Goal: Navigation & Orientation: Find specific page/section

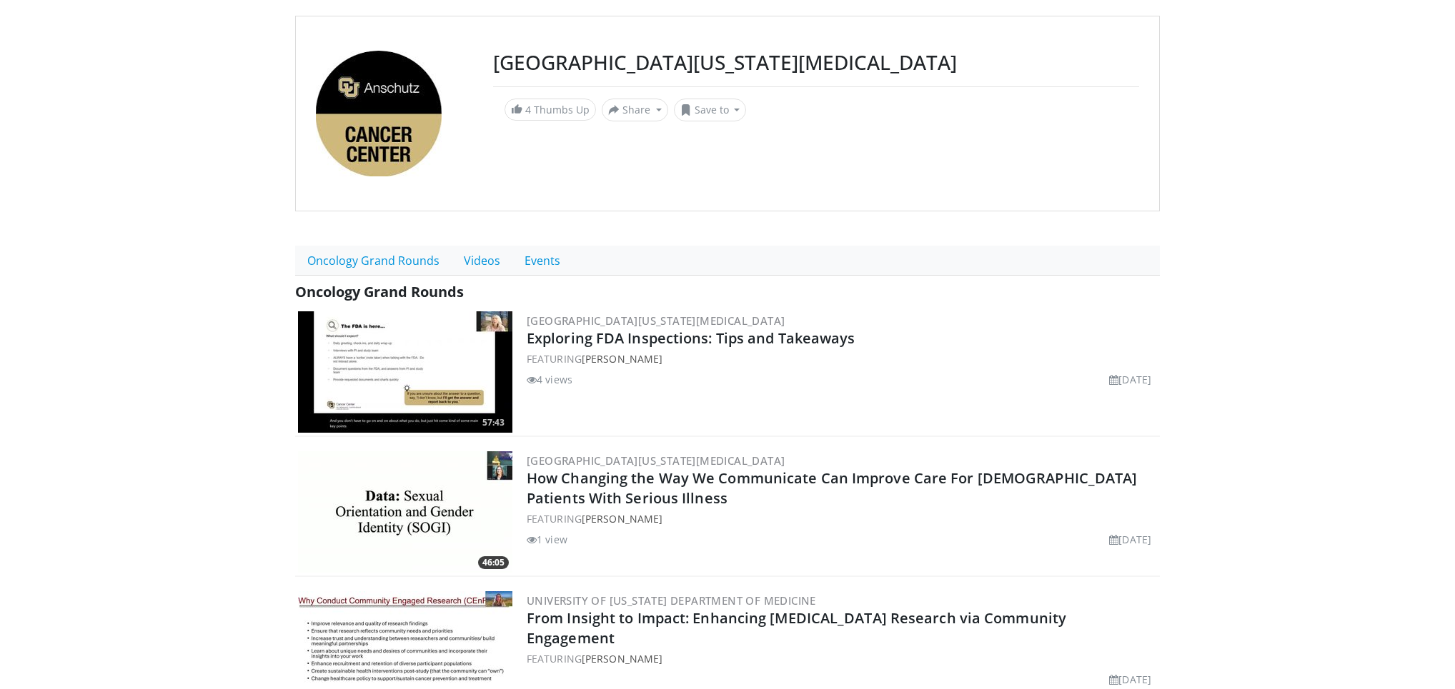
scroll to position [156, 0]
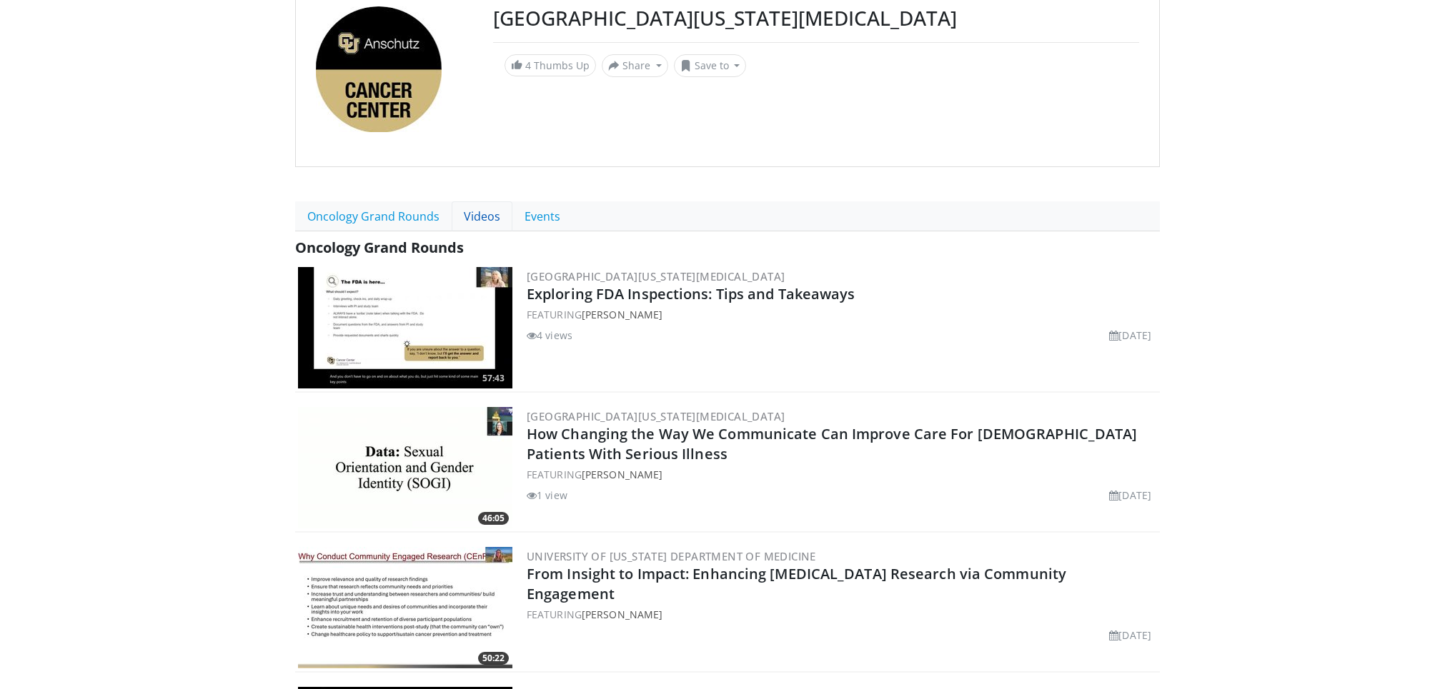
click at [474, 217] on link "Videos" at bounding box center [482, 216] width 61 height 30
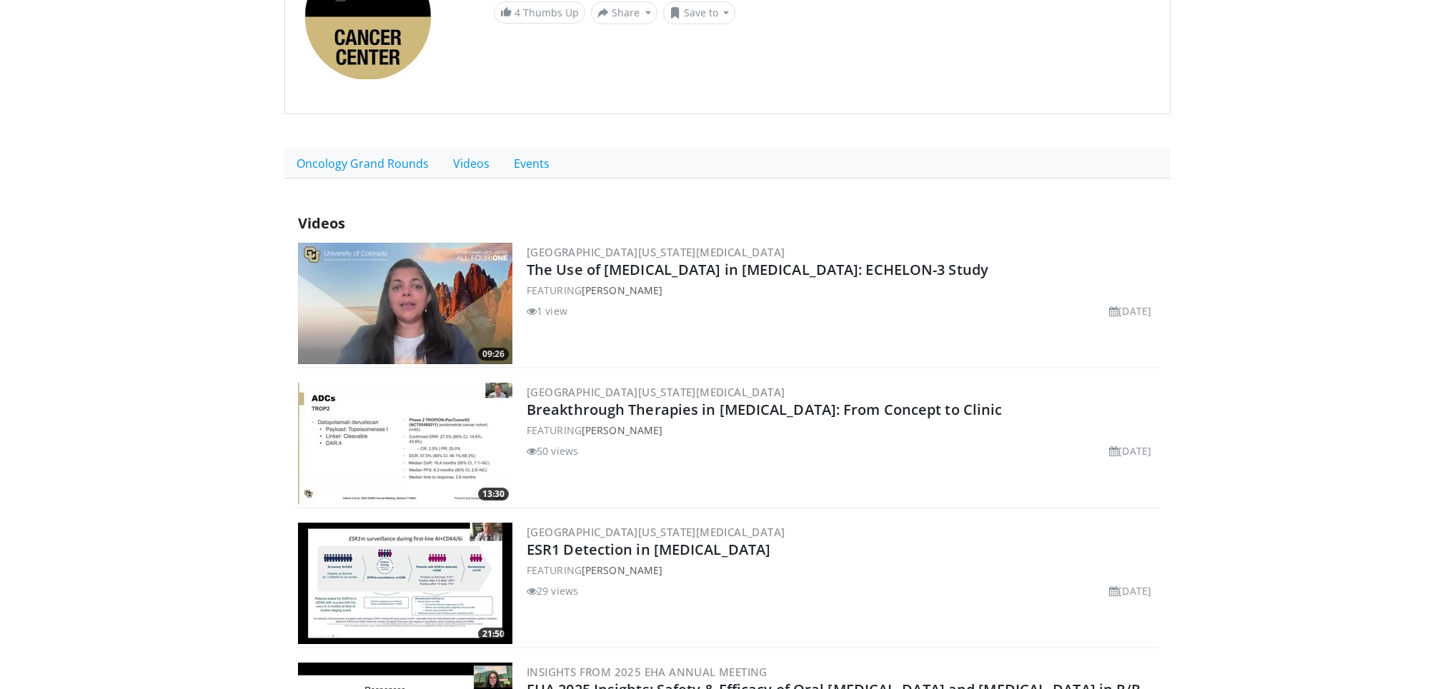
scroll to position [209, 0]
click at [382, 170] on link "Oncology Grand Rounds" at bounding box center [362, 164] width 156 height 30
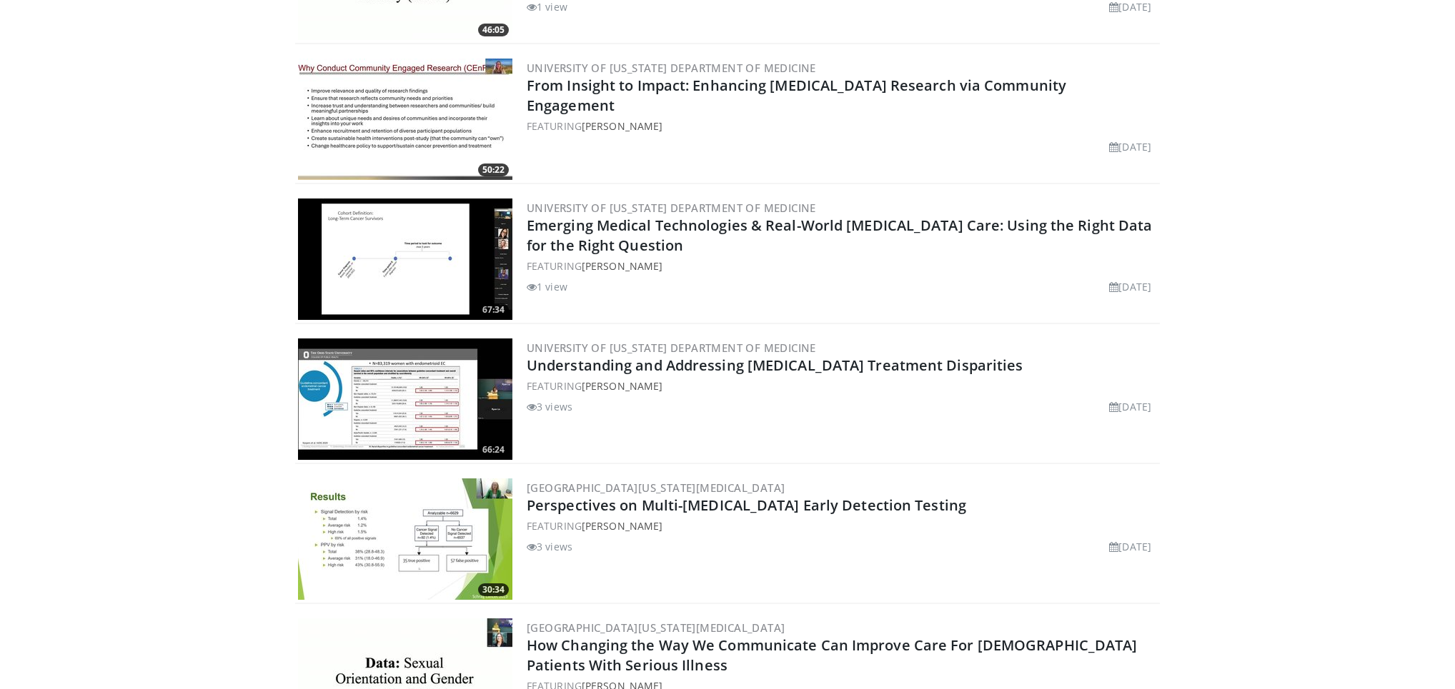
scroll to position [672, 0]
